Goal: Information Seeking & Learning: Learn about a topic

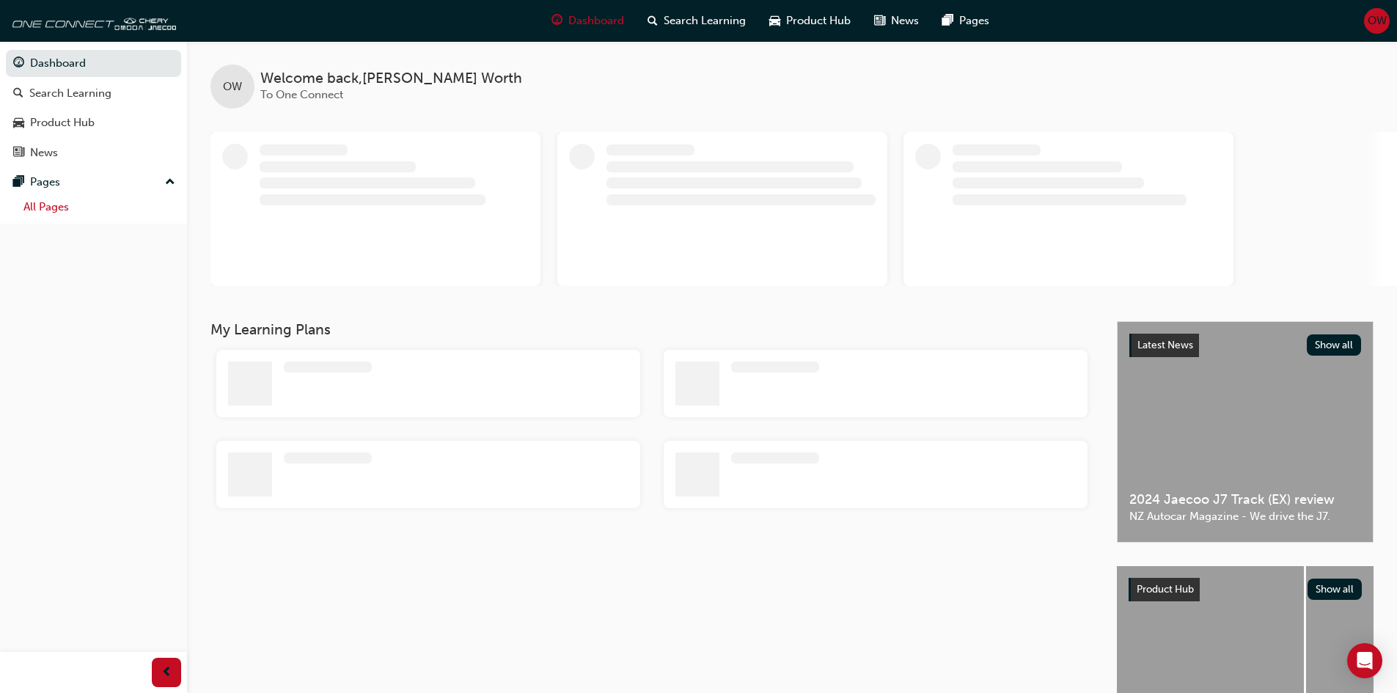
click at [59, 211] on link "All Pages" at bounding box center [100, 207] width 164 height 23
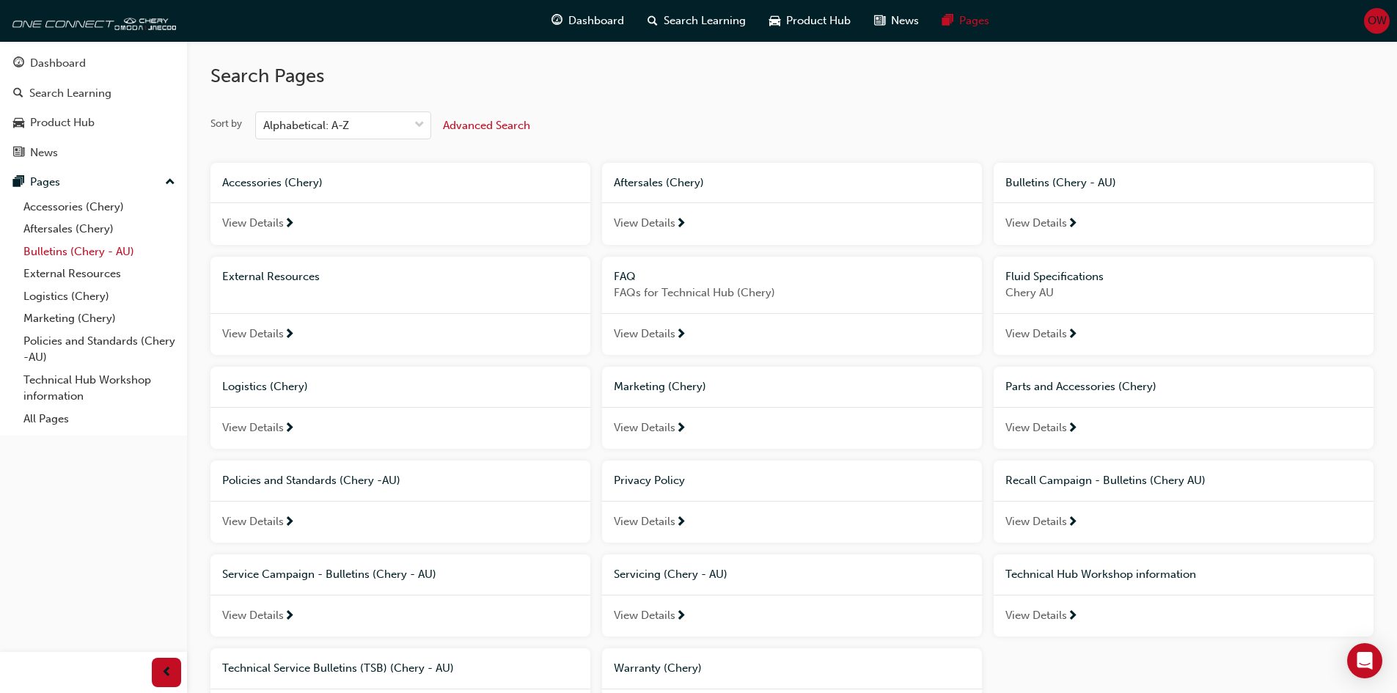
click at [89, 252] on link "Bulletins (Chery - AU)" at bounding box center [100, 252] width 164 height 23
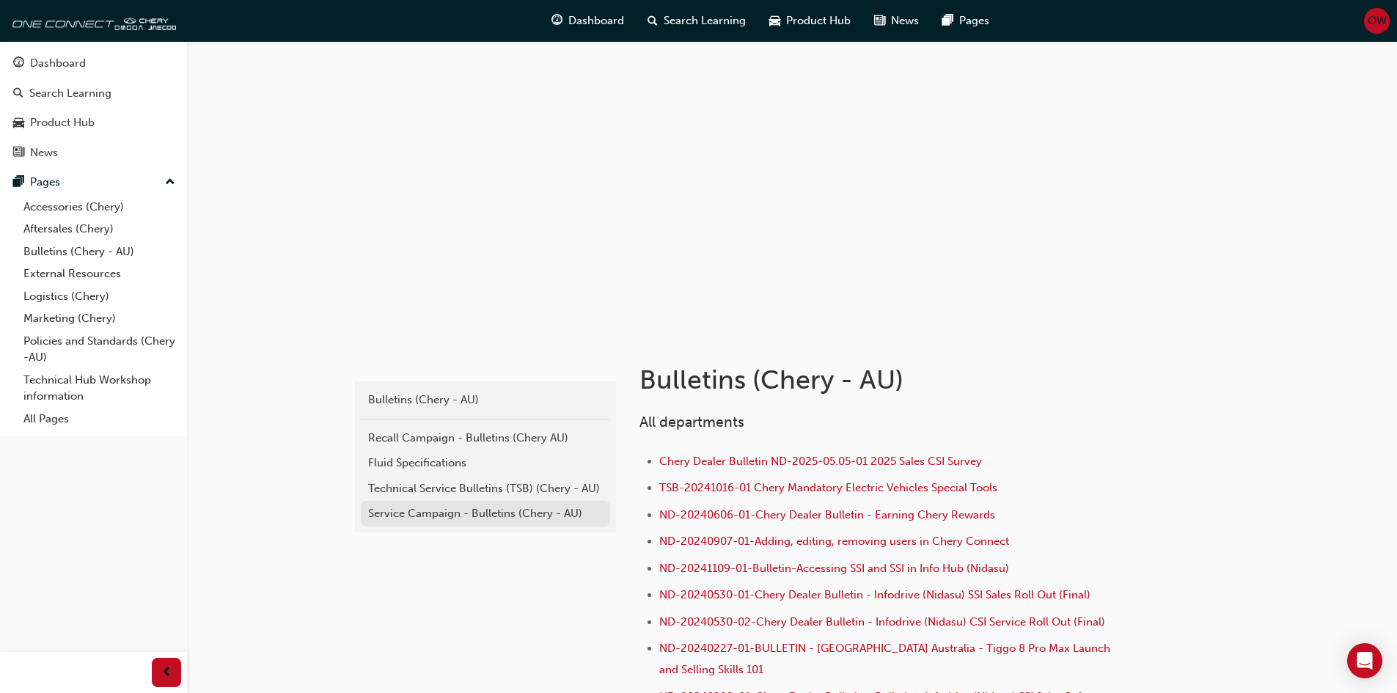
click at [458, 513] on div "Service Campaign - Bulletins (Chery - AU)" at bounding box center [485, 513] width 235 height 17
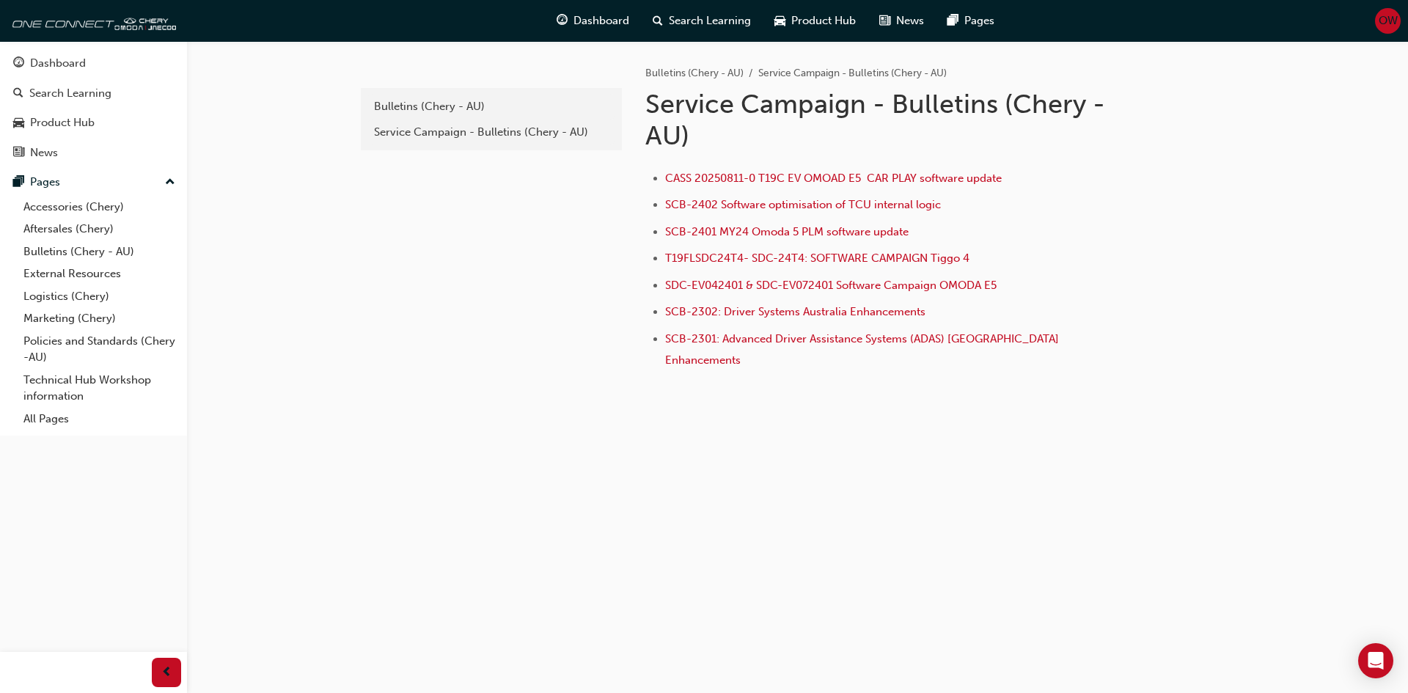
click at [772, 248] on ul "CASS 20250811-0 T19C EV OMOAD E5 CAR PLAY software update SCB-2402 Software opt…" at bounding box center [883, 270] width 477 height 203
click at [775, 257] on span "T19FLSDC24T4- SDC-24T4: SOFTWARE CAMPAIGN Tiggo 4" at bounding box center [817, 258] width 304 height 13
click at [457, 133] on div "Service Campaign - Bulletins (Chery - AU)" at bounding box center [491, 132] width 235 height 17
click at [475, 109] on div "Bulletins (Chery - AU)" at bounding box center [491, 106] width 235 height 17
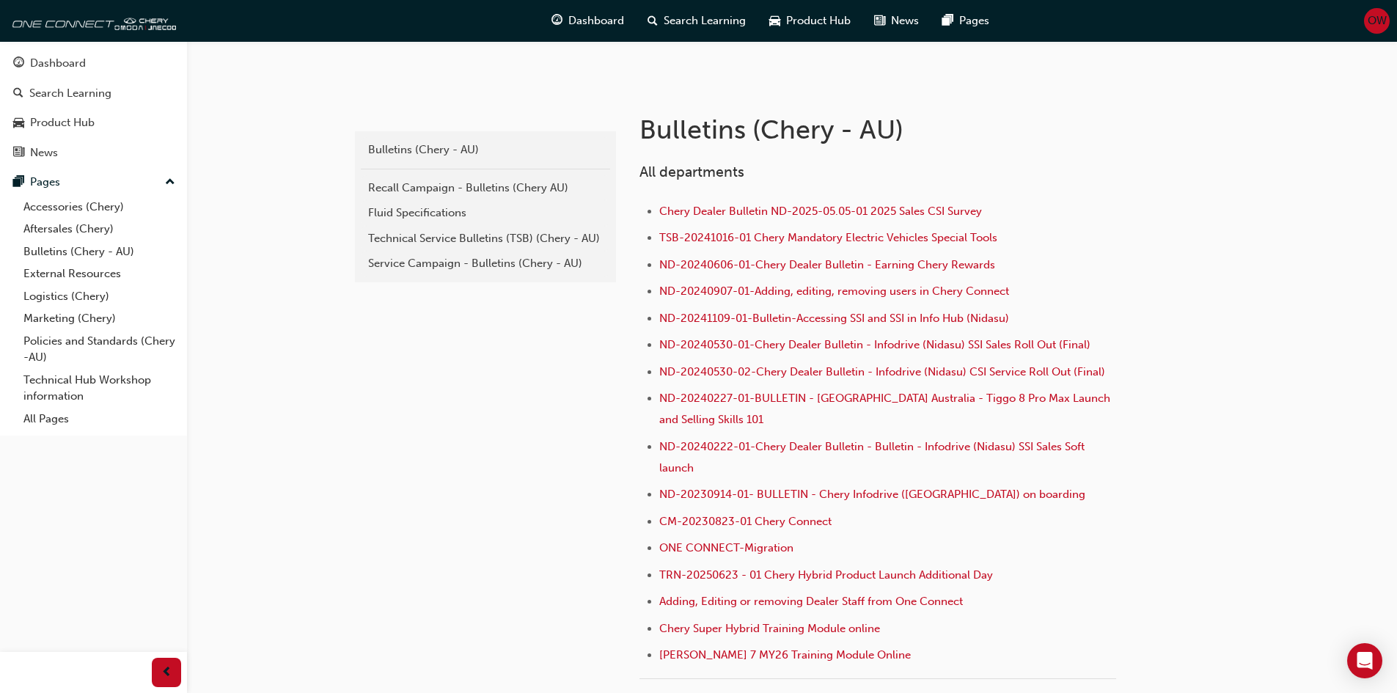
scroll to position [110, 0]
